Goal: Use online tool/utility: Utilize a website feature to perform a specific function

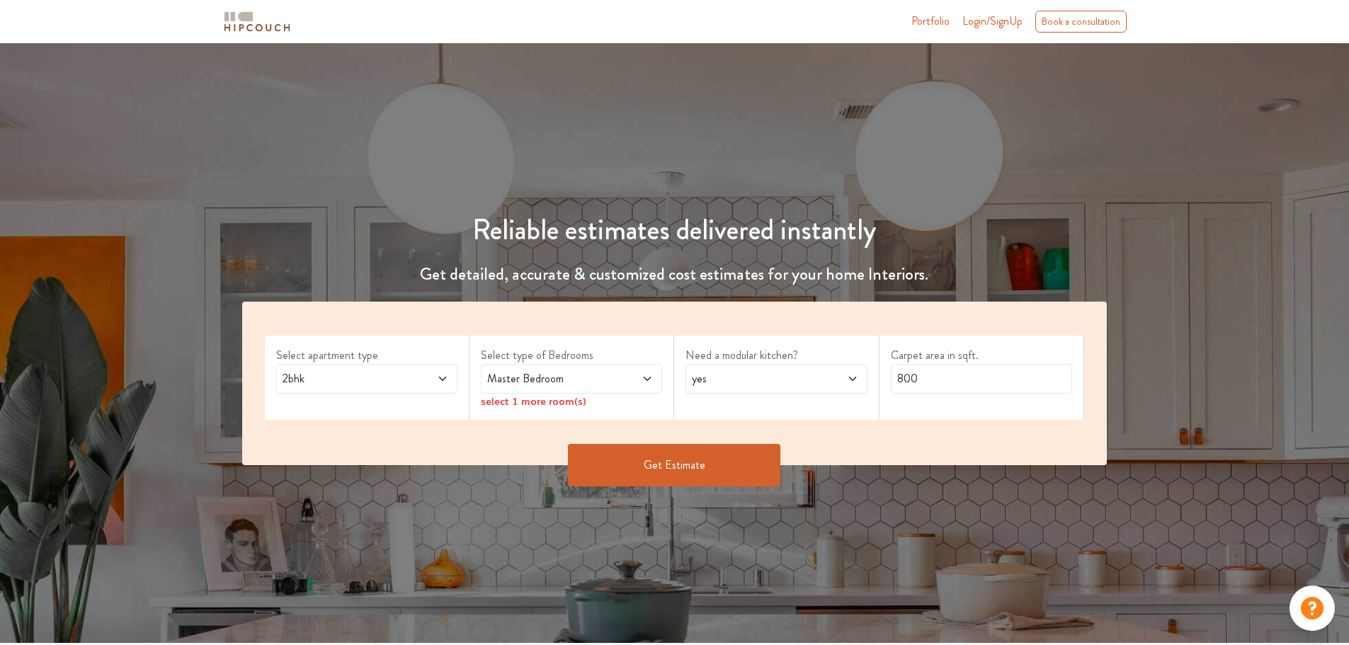
click at [411, 376] on span at bounding box center [427, 378] width 42 height 17
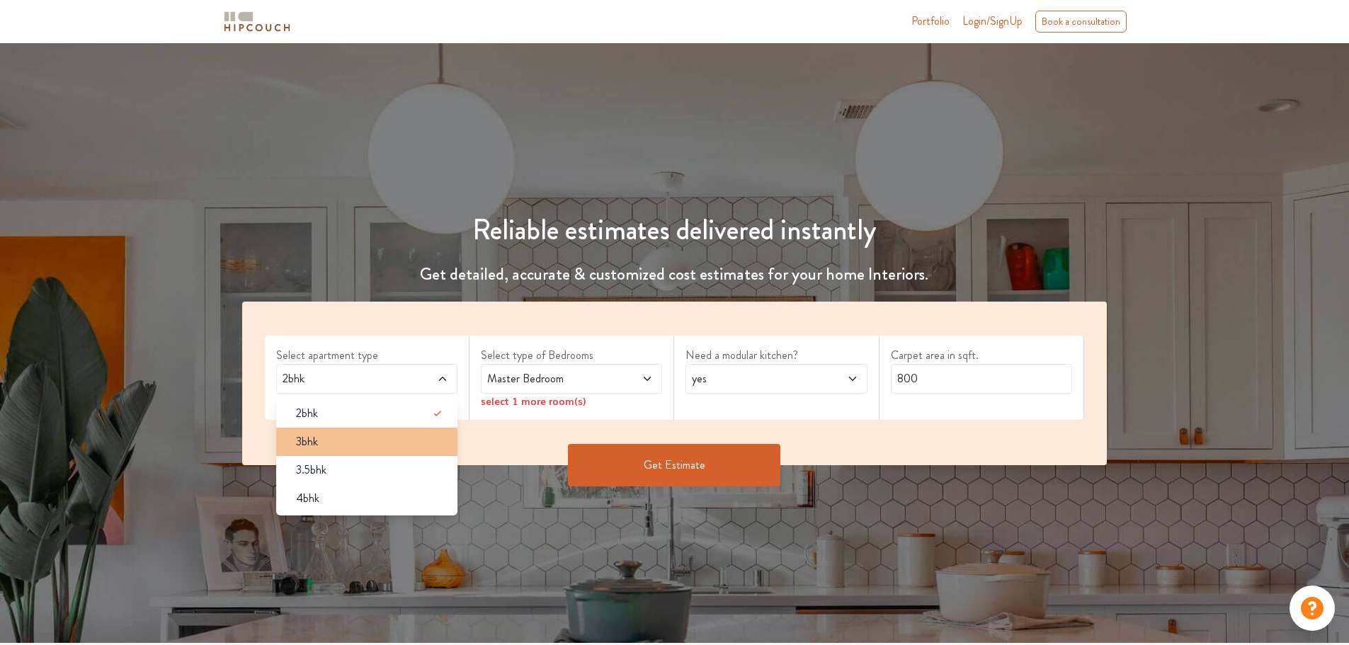
click at [380, 445] on div "3bhk" at bounding box center [371, 441] width 173 height 17
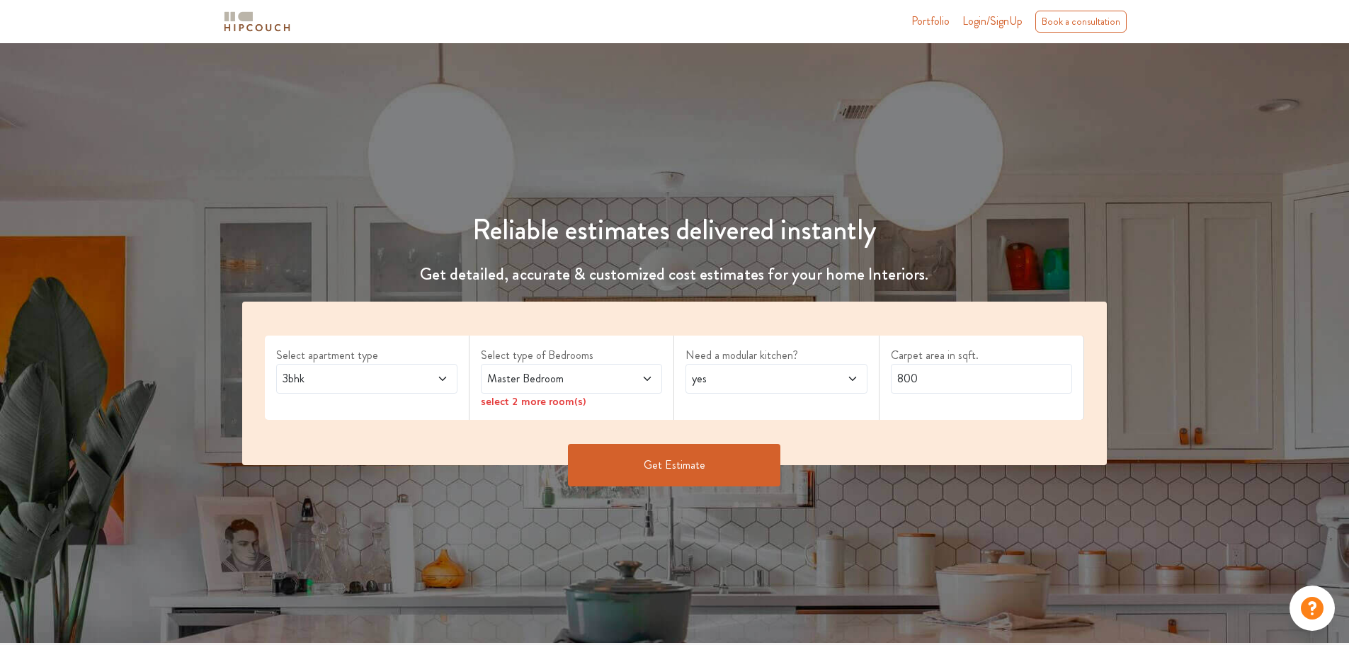
click at [549, 380] on span "Master Bedroom" at bounding box center [547, 378] width 127 height 17
click at [549, 382] on span "Master Bedroom" at bounding box center [547, 378] width 127 height 17
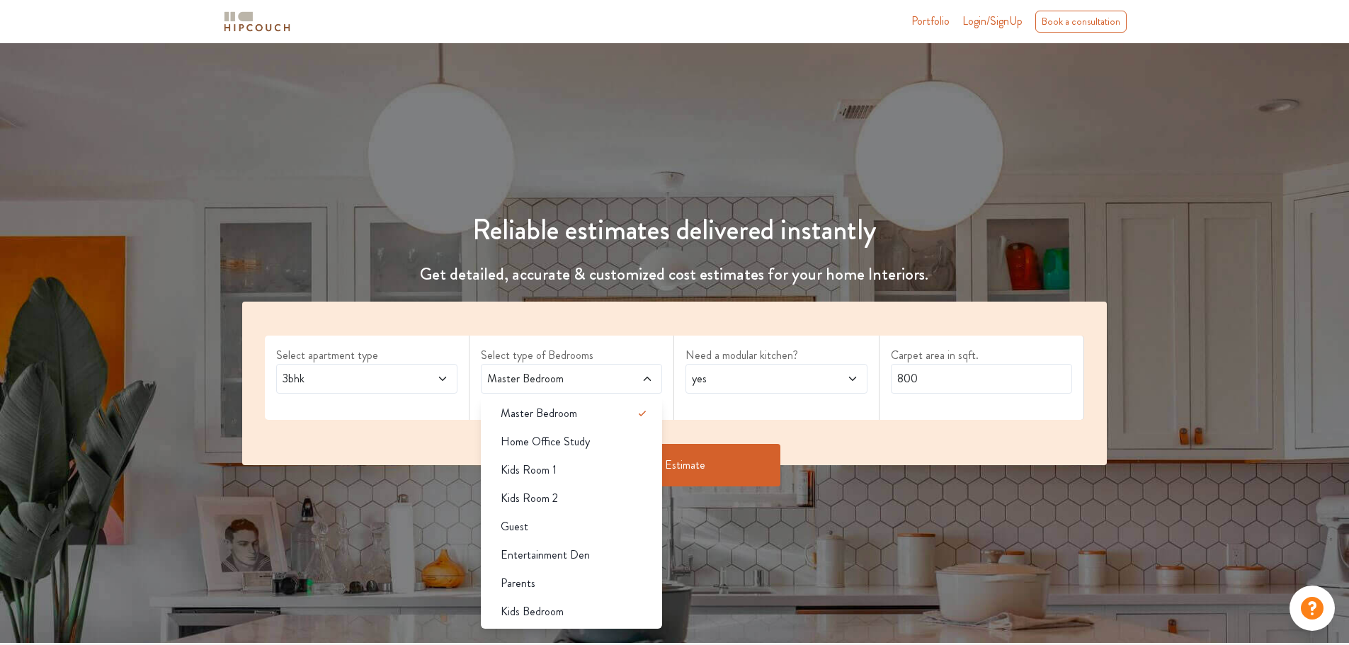
click at [747, 380] on span "yes" at bounding box center [752, 378] width 127 height 17
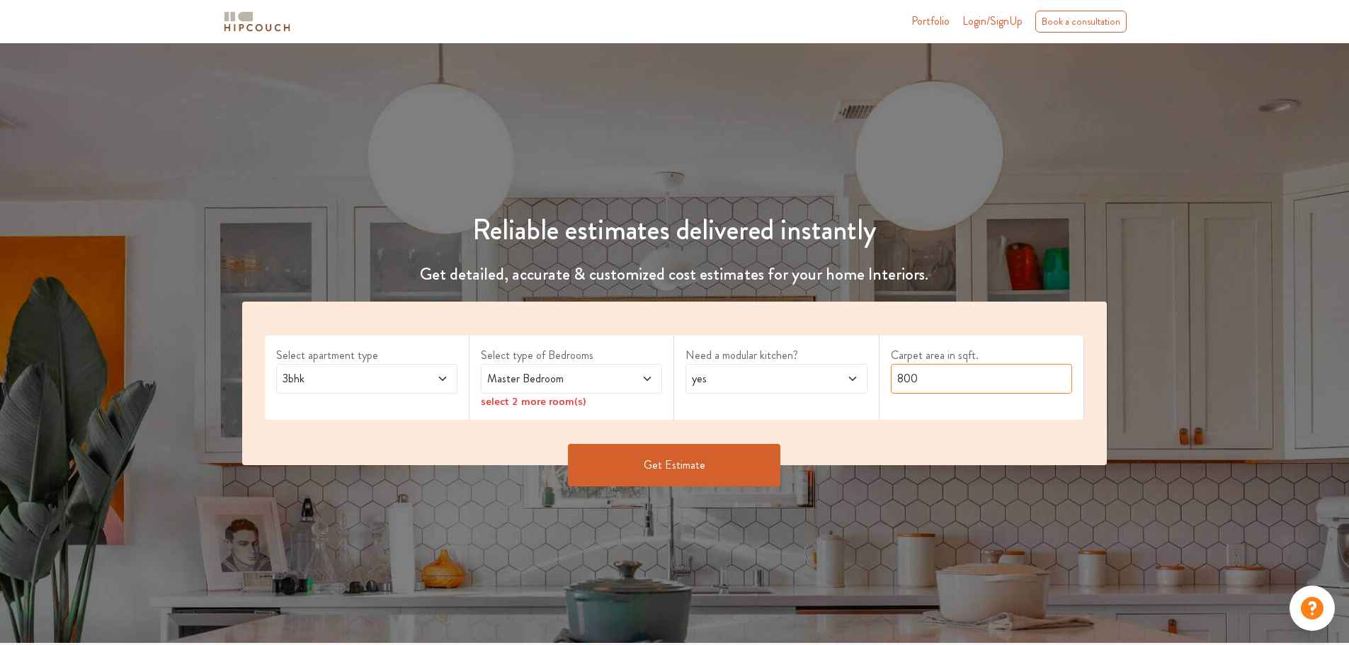
click at [968, 370] on input "800" at bounding box center [981, 379] width 181 height 30
click at [951, 382] on input "800" at bounding box center [981, 379] width 181 height 30
type input "950"
click at [965, 475] on div "Get Estimate" at bounding box center [675, 465] width 882 height 42
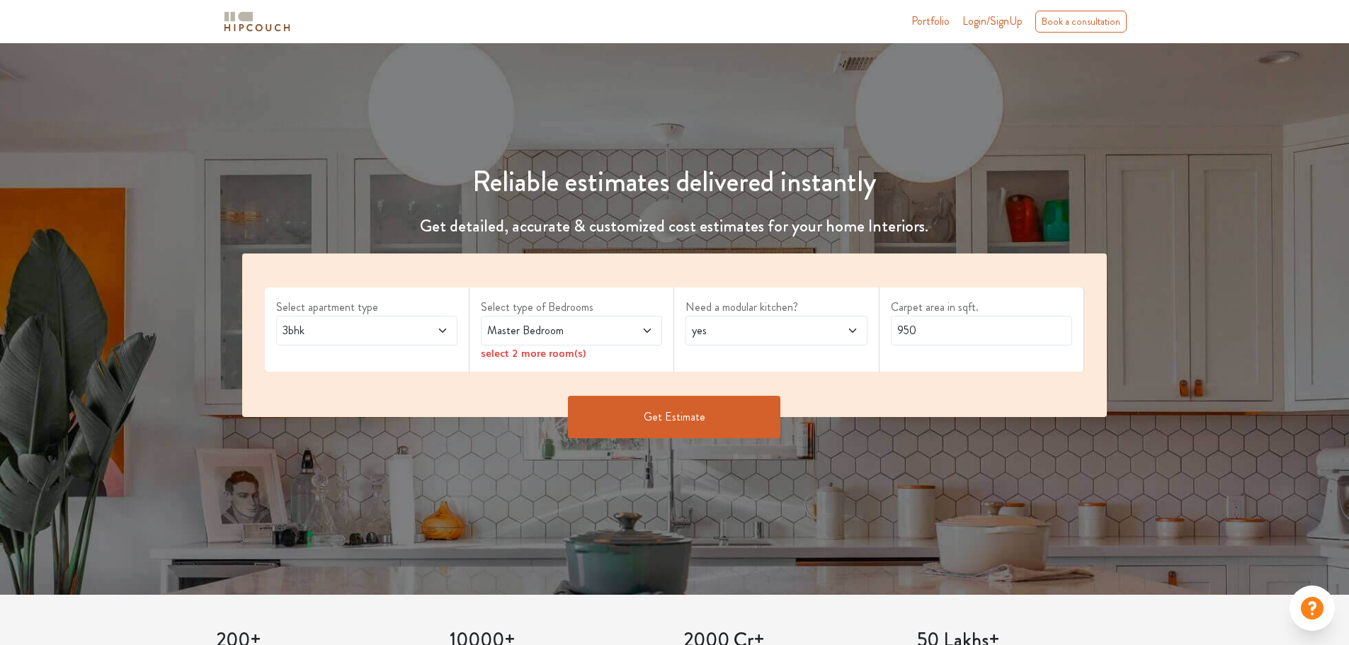
scroll to position [283, 0]
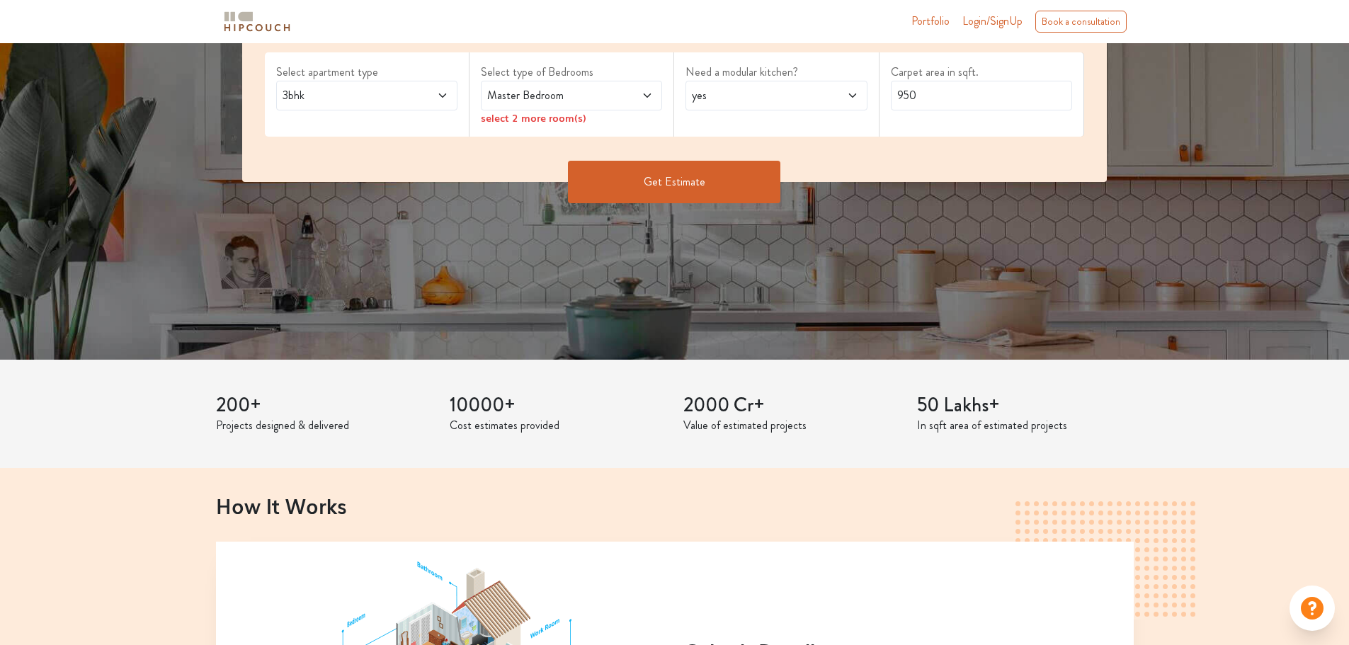
click at [685, 181] on button "Get Estimate" at bounding box center [674, 182] width 212 height 42
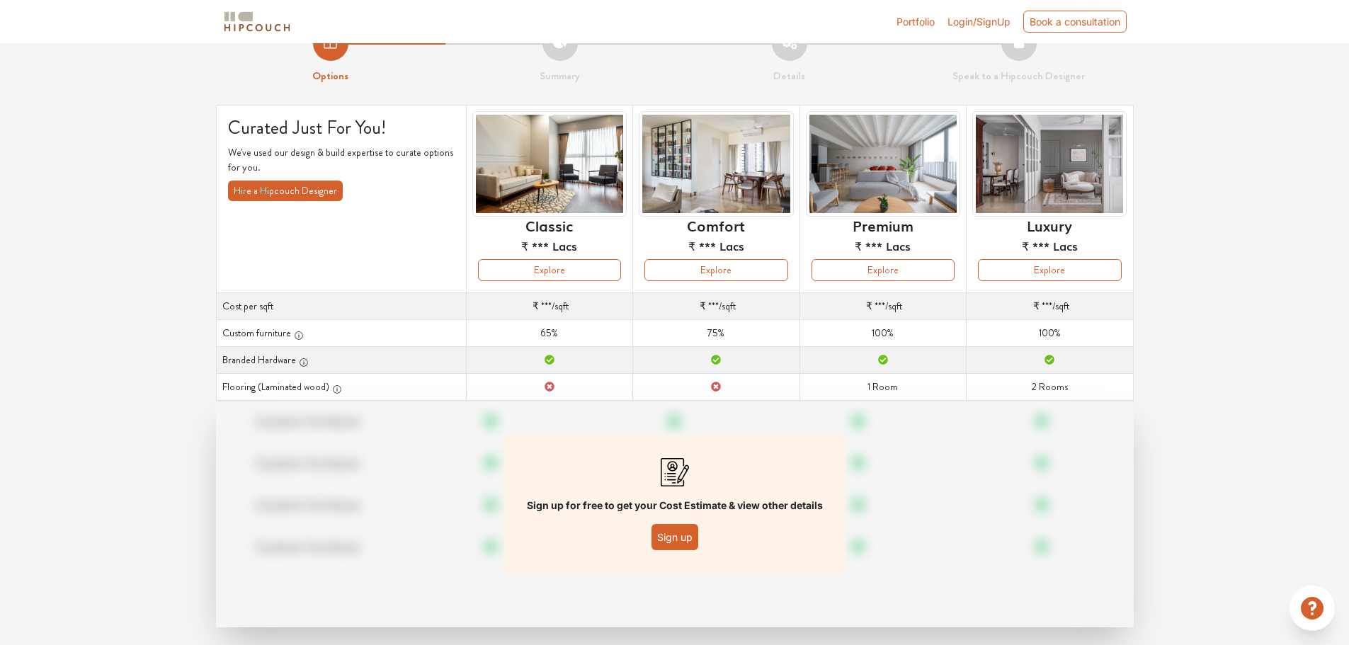
scroll to position [51, 0]
